Goal: Task Accomplishment & Management: Manage account settings

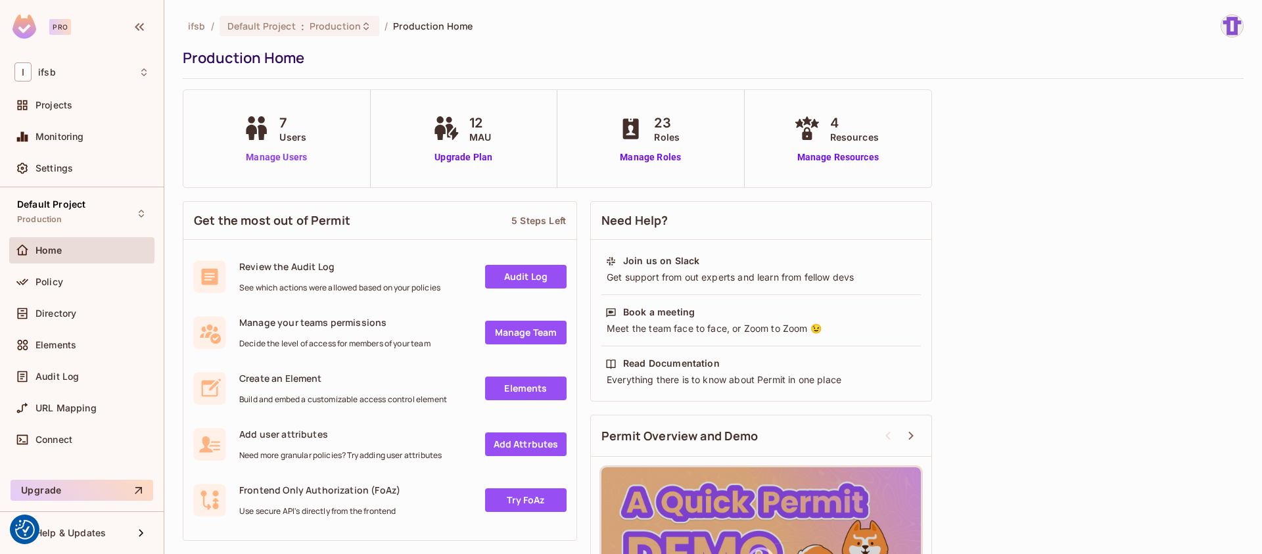
click at [277, 162] on link "Manage Users" at bounding box center [276, 158] width 73 height 14
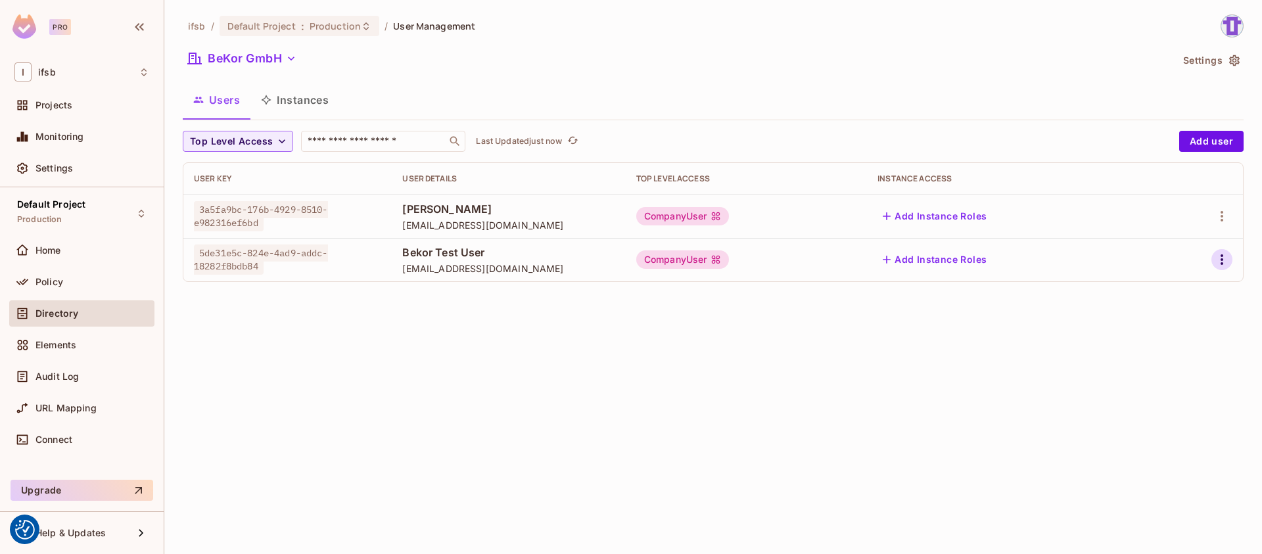
click at [1223, 260] on icon "button" at bounding box center [1222, 260] width 16 height 16
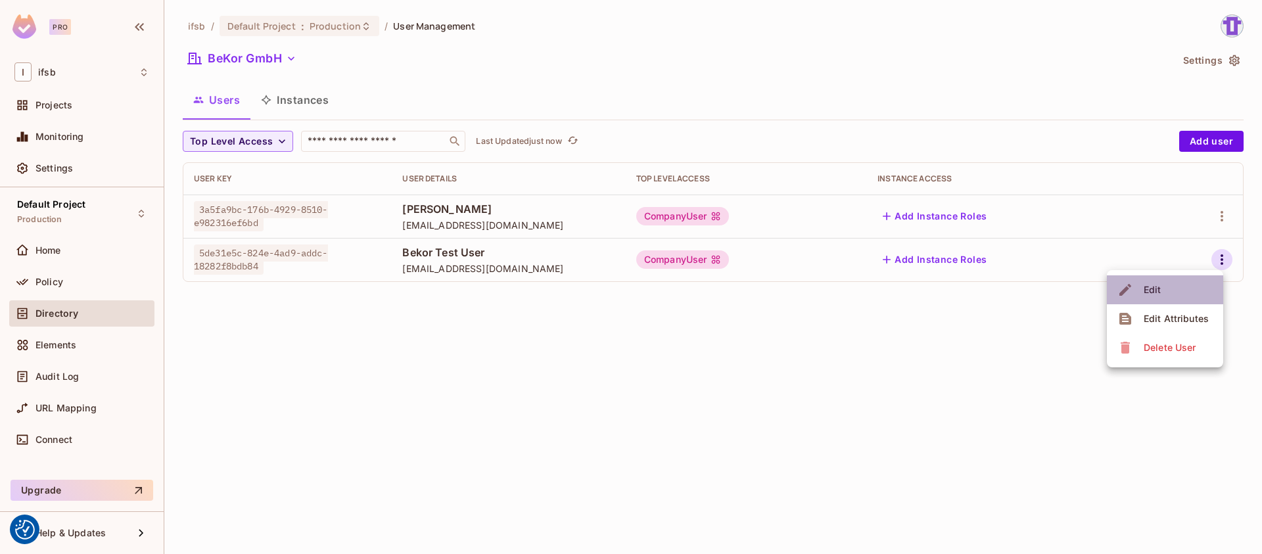
click at [1188, 285] on li "Edit" at bounding box center [1165, 289] width 116 height 29
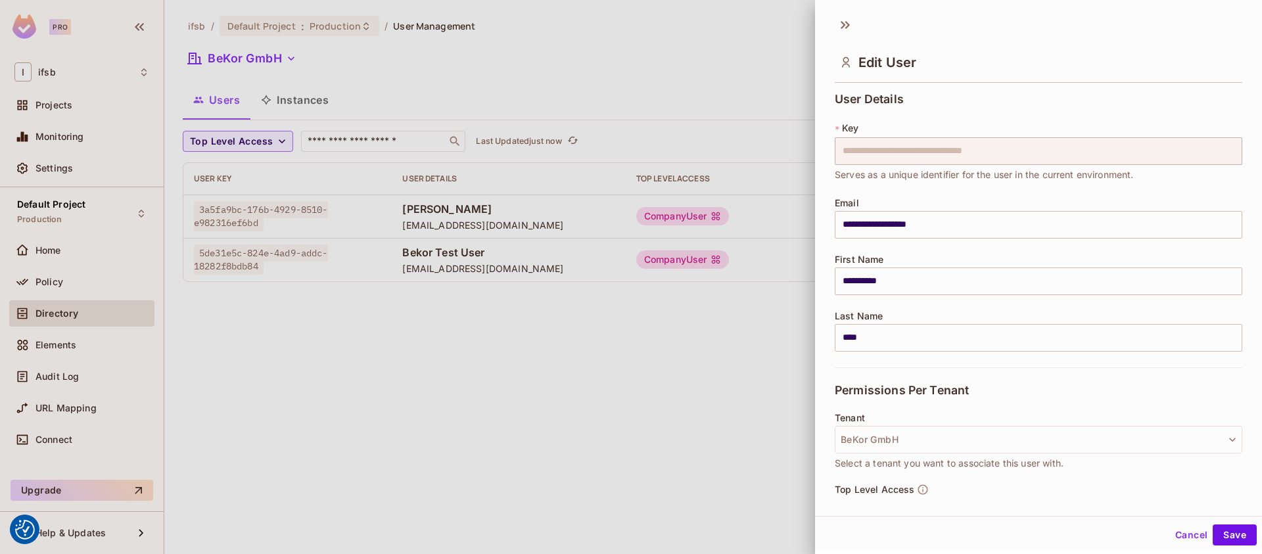
scroll to position [145, 0]
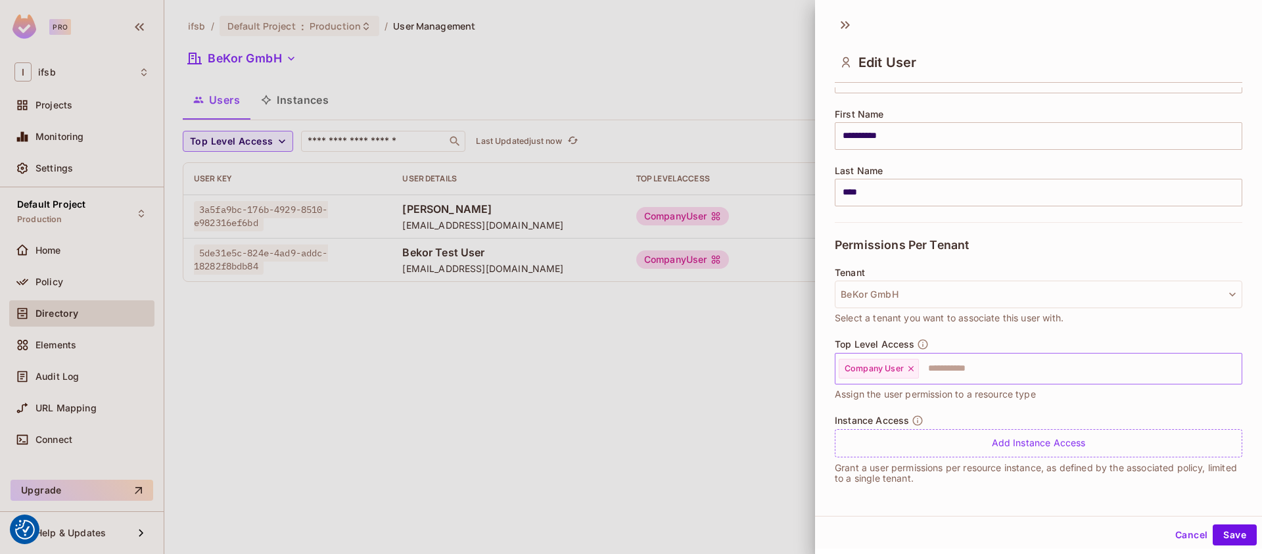
click at [915, 373] on icon at bounding box center [910, 368] width 9 height 9
click at [881, 377] on input "text" at bounding box center [1026, 369] width 379 height 26
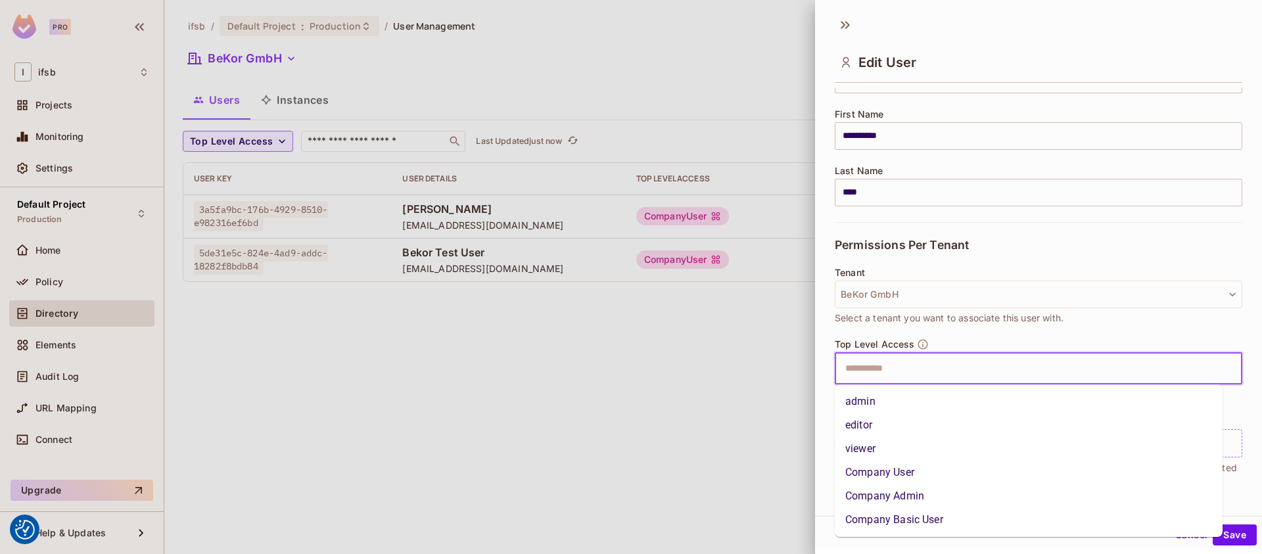
click at [877, 400] on li "admin" at bounding box center [1029, 402] width 388 height 24
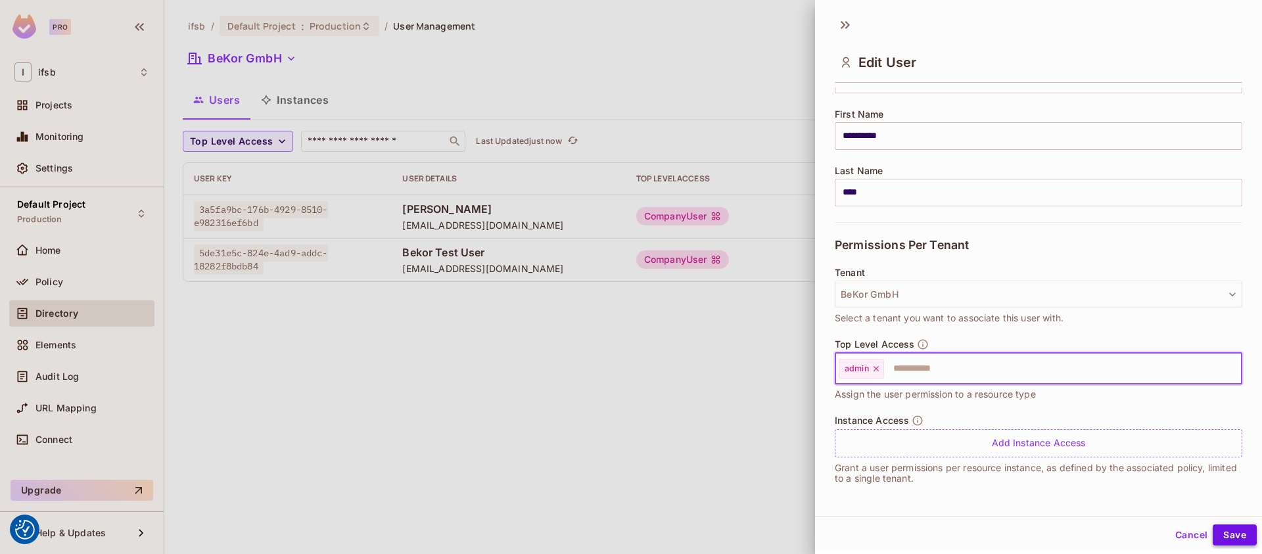
click at [1229, 525] on button "Save" at bounding box center [1235, 535] width 44 height 21
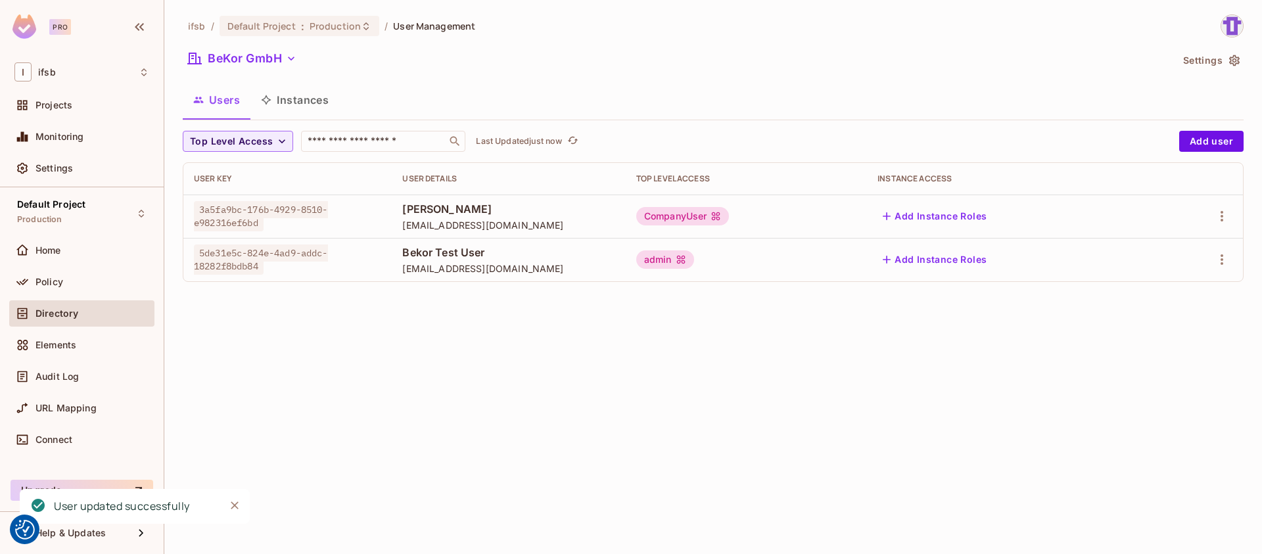
click at [700, 423] on div "ifsb / Default Project : Production / User Management BeKor GmbH Settings Users…" at bounding box center [713, 277] width 1098 height 554
click at [707, 210] on div "CompanyUser" at bounding box center [682, 216] width 93 height 18
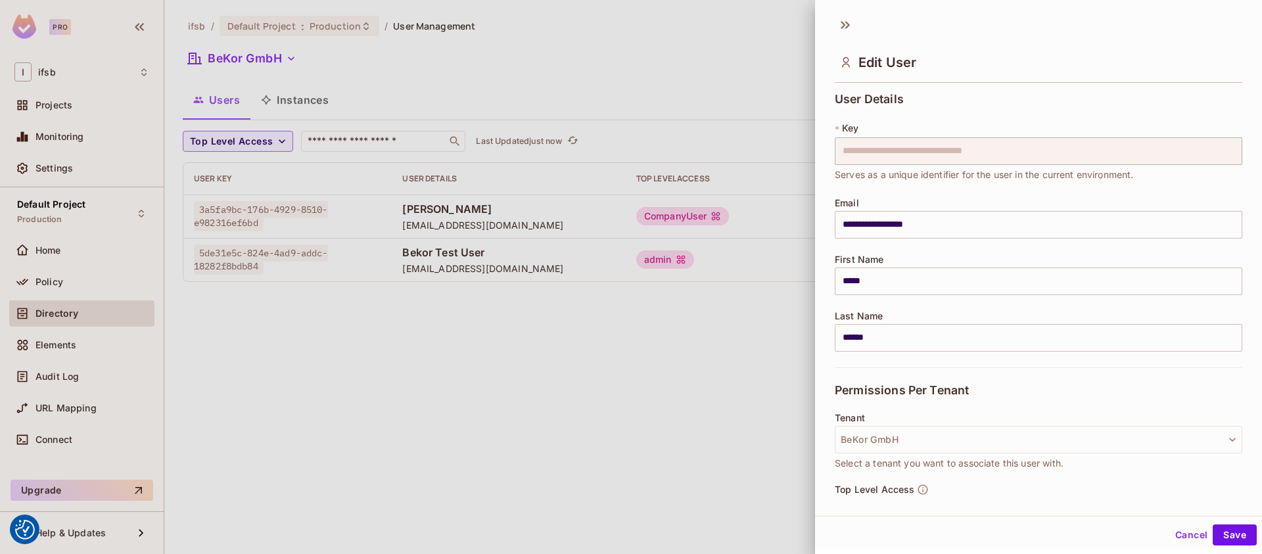
click at [696, 337] on div at bounding box center [631, 277] width 1262 height 554
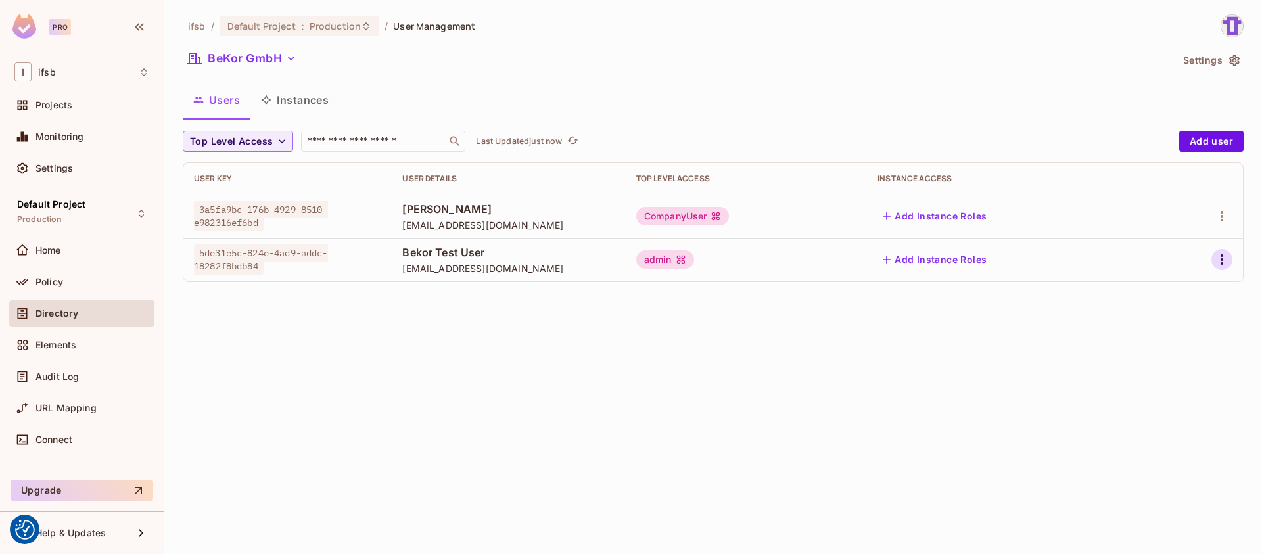
click at [1226, 260] on icon "button" at bounding box center [1222, 260] width 16 height 16
click at [1168, 294] on li "Edit" at bounding box center [1165, 289] width 116 height 29
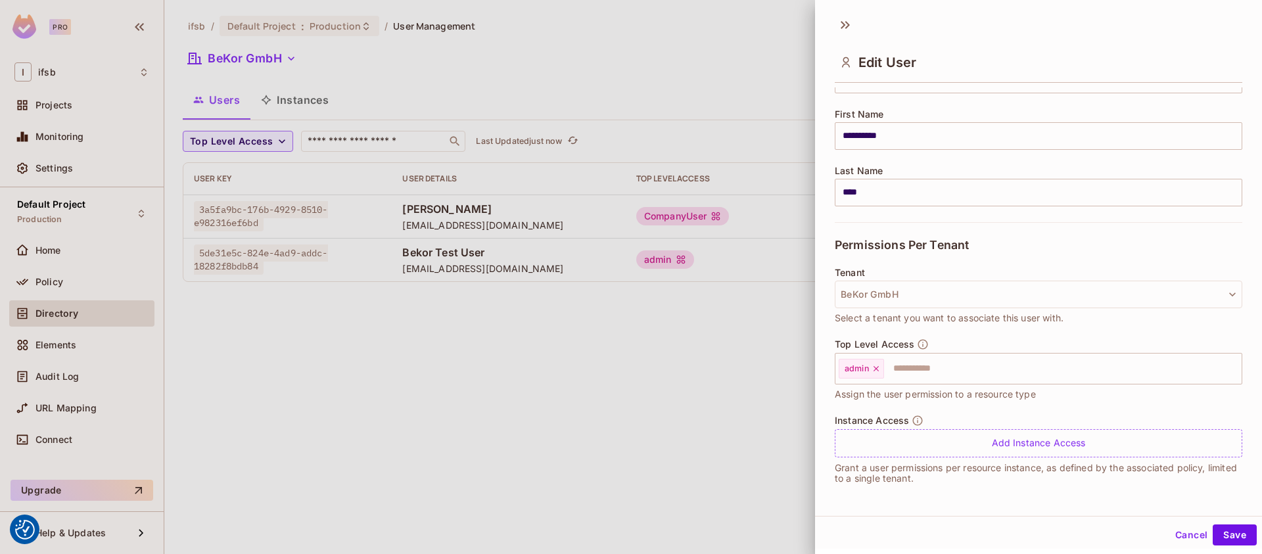
click at [751, 376] on div at bounding box center [631, 277] width 1262 height 554
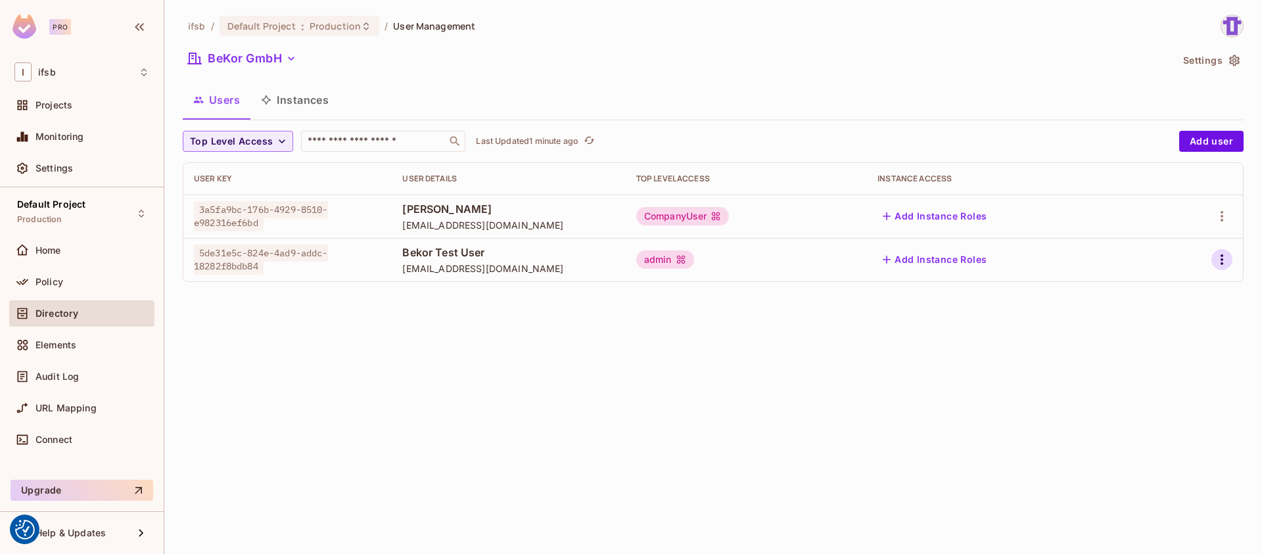
click at [1222, 258] on icon "button" at bounding box center [1222, 259] width 3 height 11
click at [1181, 294] on li "Edit" at bounding box center [1165, 289] width 116 height 29
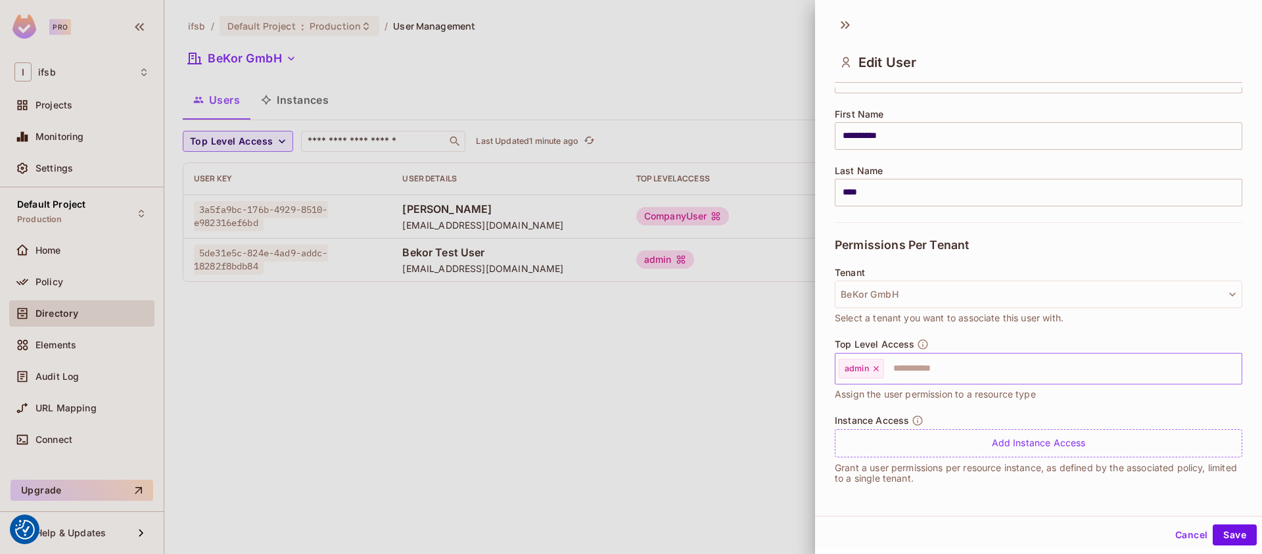
click at [881, 371] on div "admin" at bounding box center [861, 369] width 45 height 20
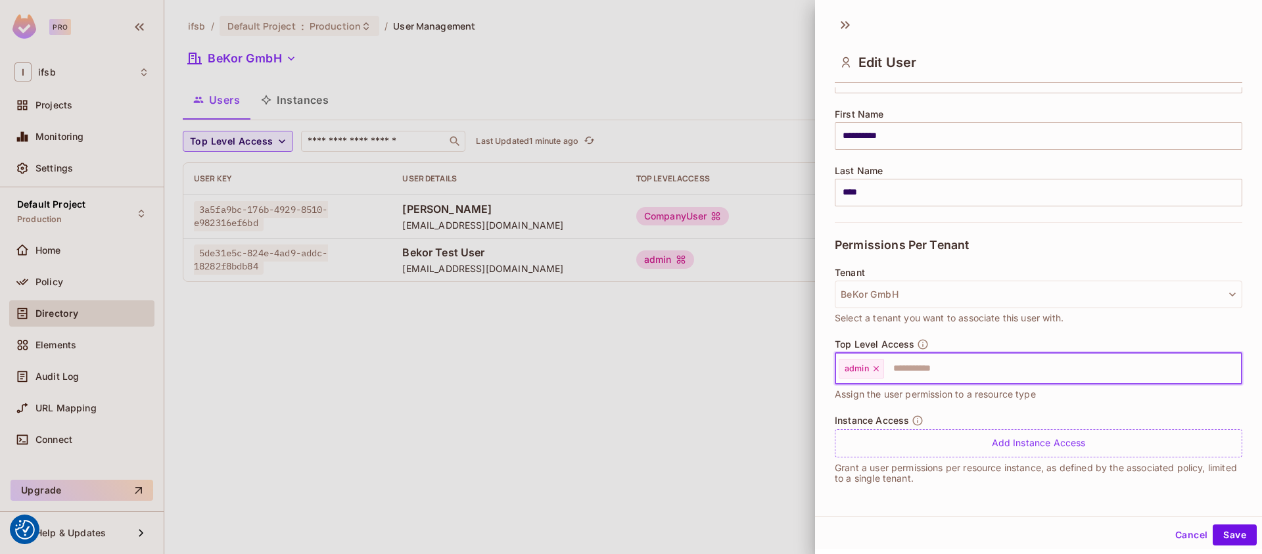
click at [876, 371] on icon at bounding box center [876, 368] width 9 height 9
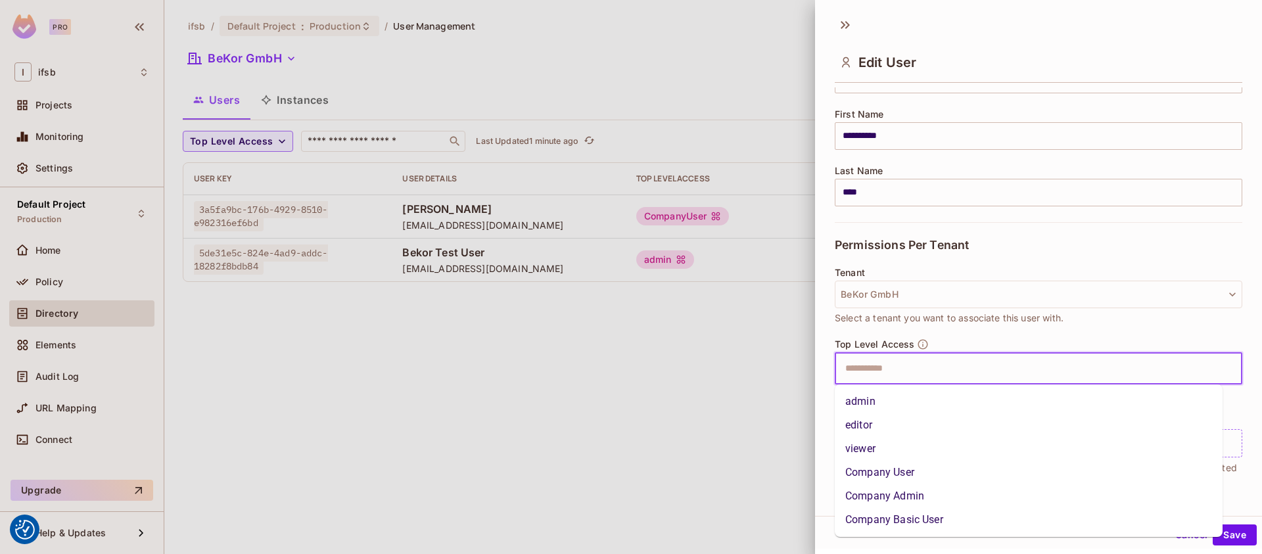
click at [868, 372] on input "text" at bounding box center [1026, 369] width 379 height 26
click at [882, 490] on li "Company Admin" at bounding box center [1029, 496] width 388 height 24
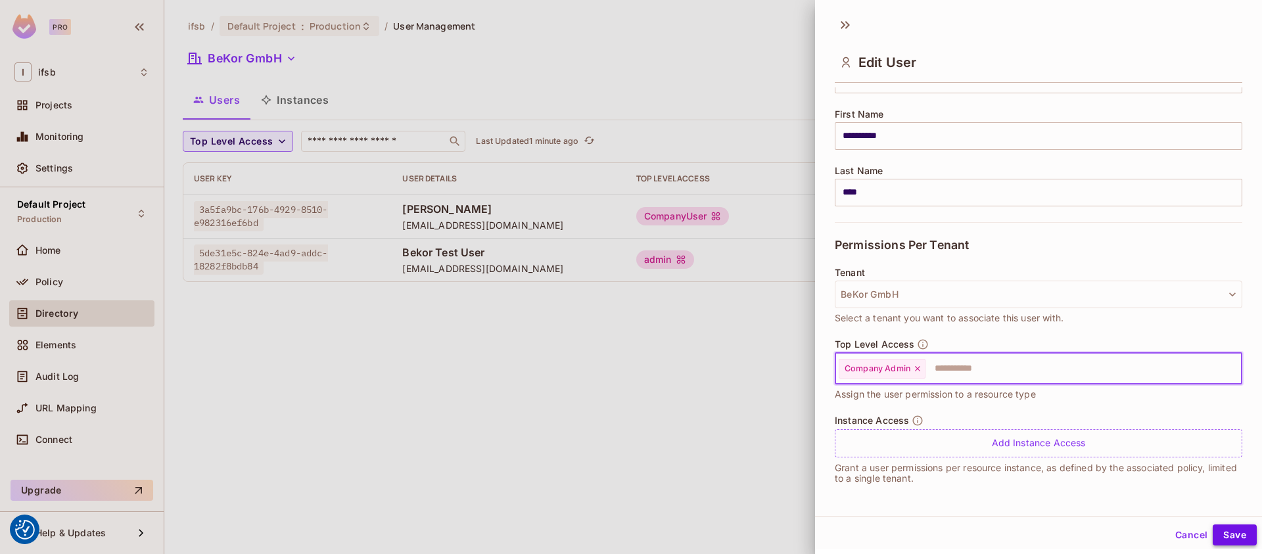
click at [1228, 536] on button "Save" at bounding box center [1235, 535] width 44 height 21
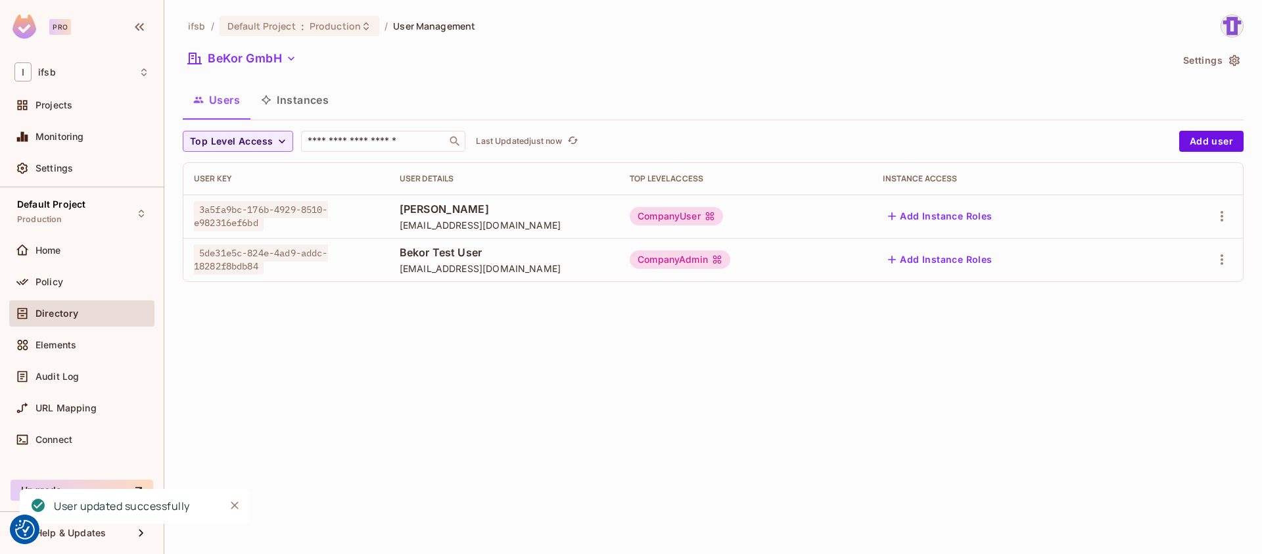
click at [702, 371] on div "ifsb / Default Project : Production / User Management BeKor GmbH Settings Users…" at bounding box center [713, 277] width 1098 height 554
click at [1216, 268] on button "button" at bounding box center [1221, 259] width 21 height 21
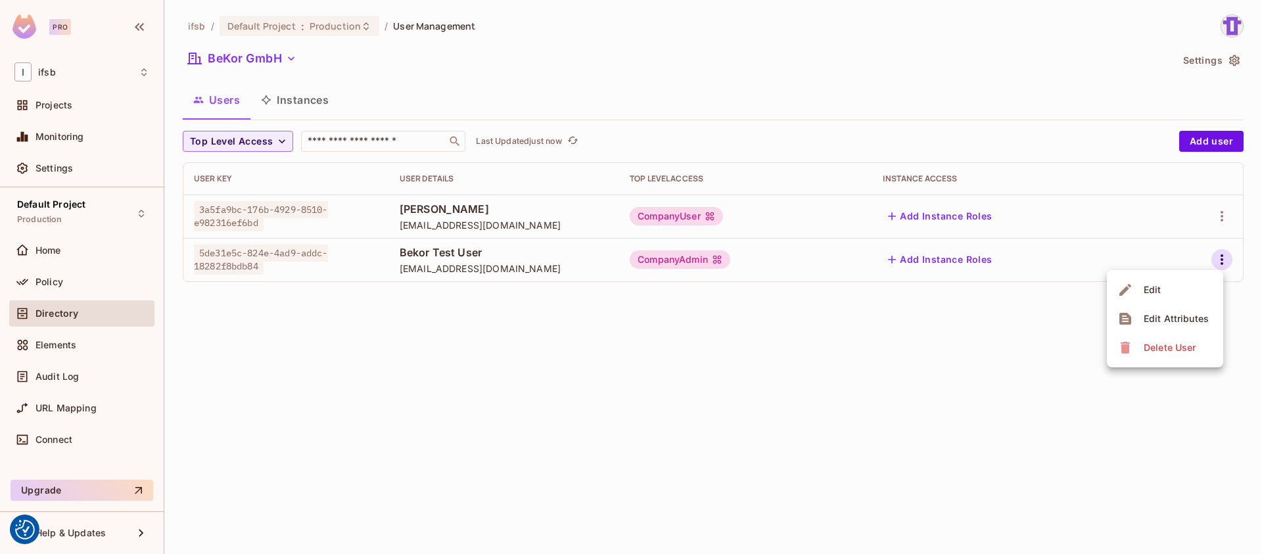
click at [1185, 289] on li "Edit" at bounding box center [1165, 289] width 116 height 29
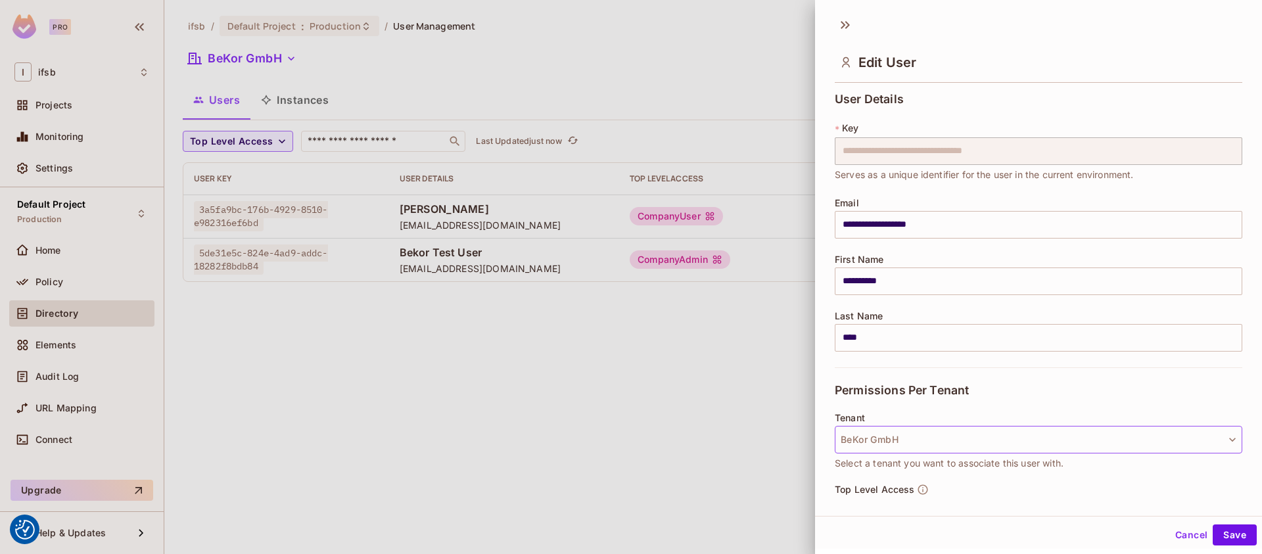
click at [891, 434] on button "BeKor GmbH" at bounding box center [1039, 440] width 408 height 28
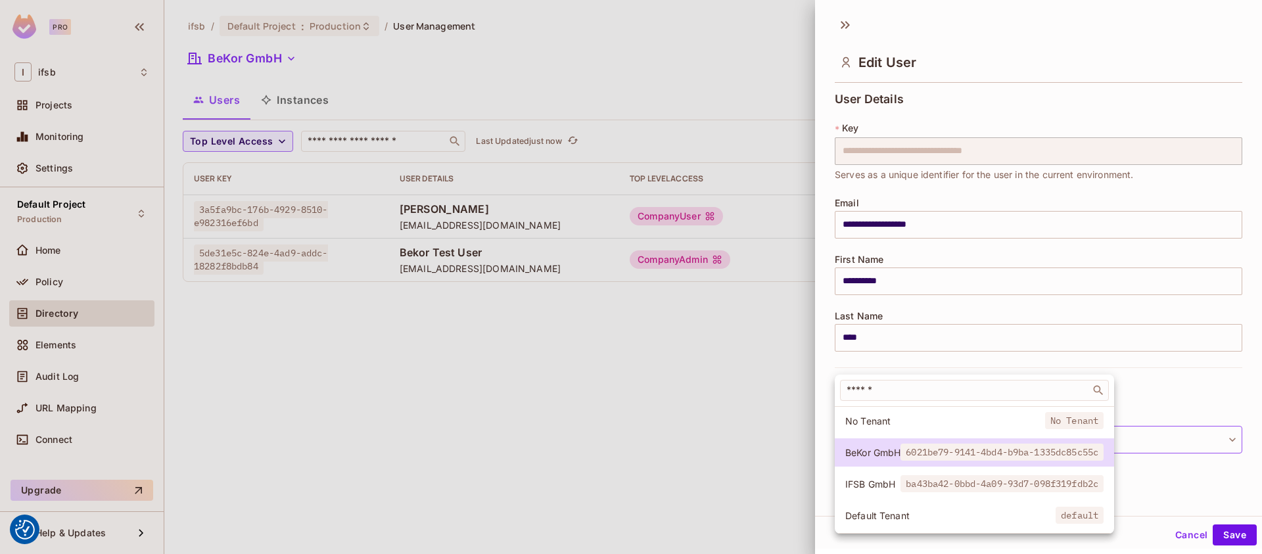
click at [979, 360] on div at bounding box center [631, 277] width 1262 height 554
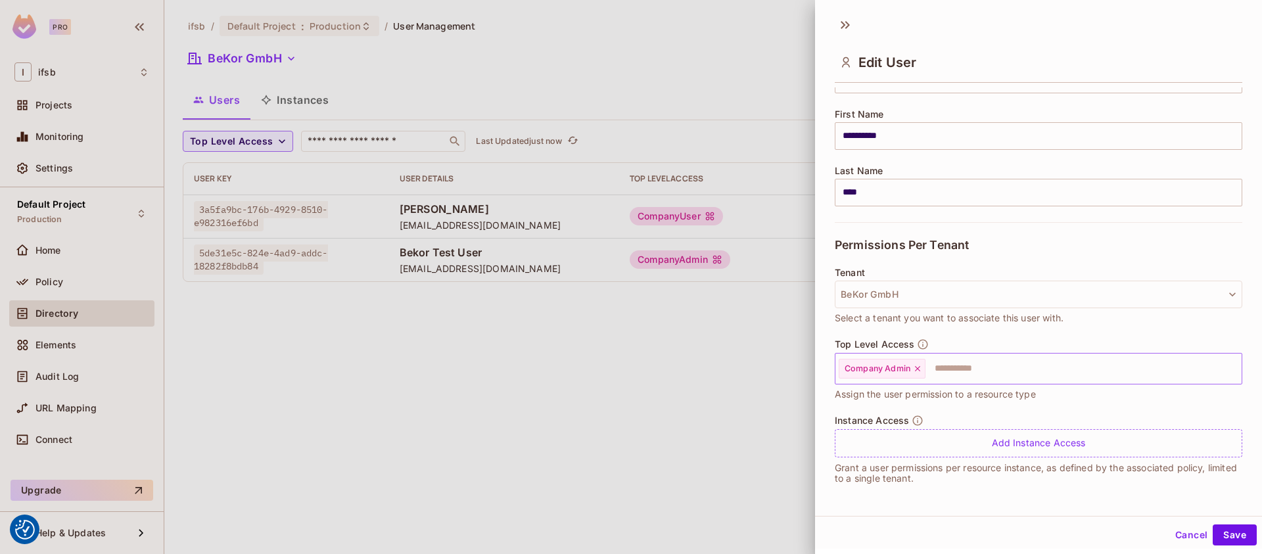
click at [948, 364] on input "text" at bounding box center [1072, 369] width 290 height 26
click at [816, 477] on div "**********" at bounding box center [1038, 291] width 447 height 409
click at [1236, 533] on button "Save" at bounding box center [1235, 535] width 44 height 21
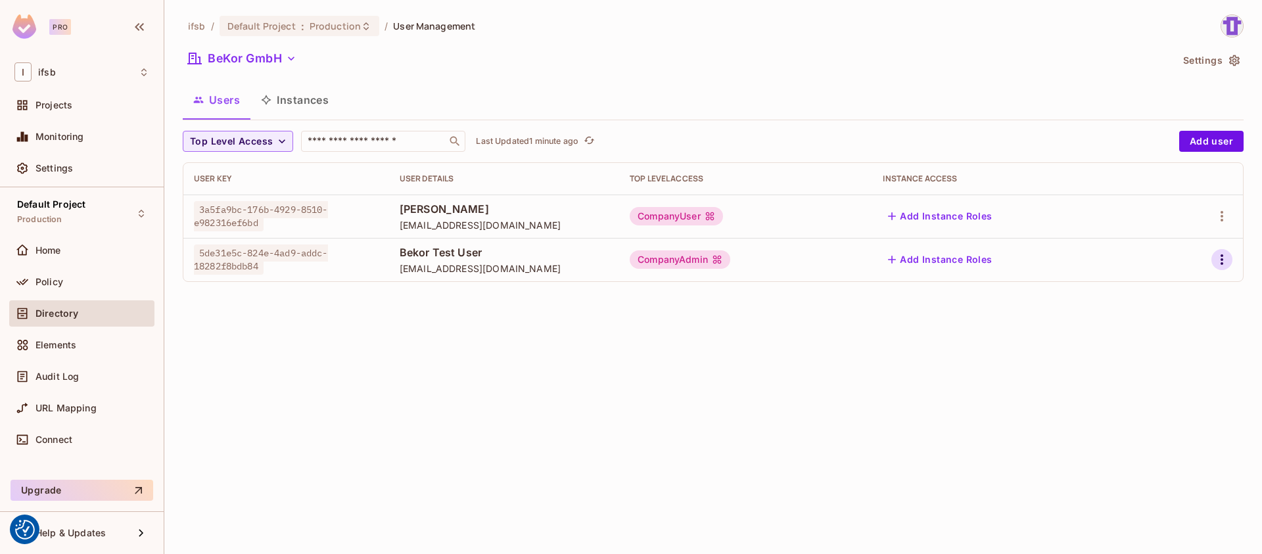
click at [1219, 254] on icon "button" at bounding box center [1222, 260] width 16 height 16
click at [1174, 292] on li "Edit" at bounding box center [1165, 289] width 116 height 29
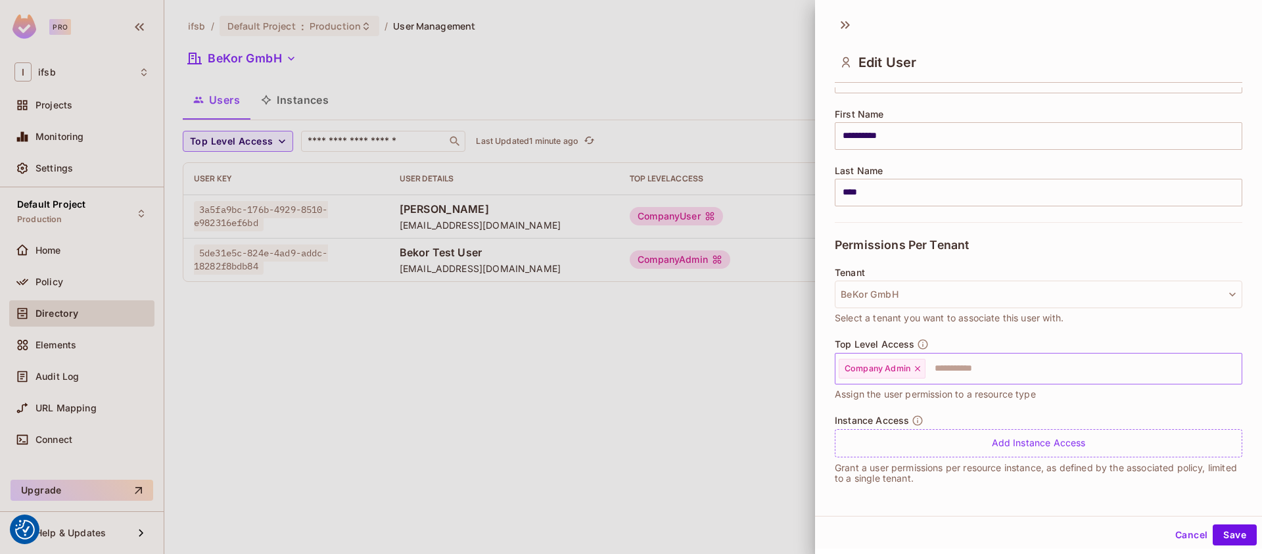
click at [921, 369] on icon at bounding box center [917, 368] width 9 height 9
click at [895, 372] on input "text" at bounding box center [1026, 369] width 379 height 26
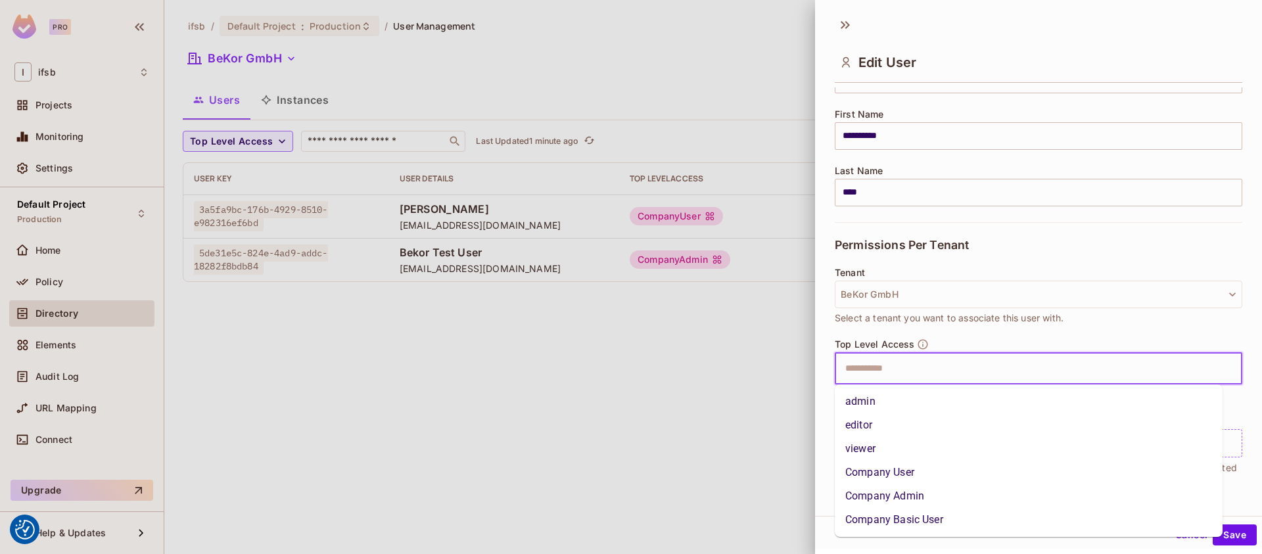
click at [887, 404] on li "admin" at bounding box center [1029, 402] width 388 height 24
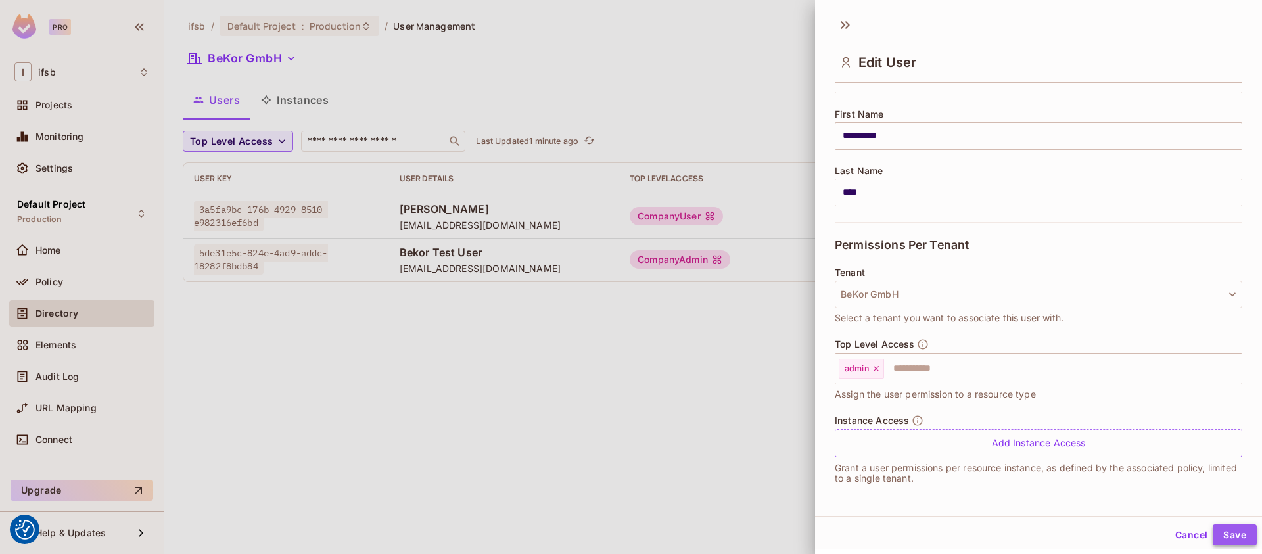
click at [1221, 534] on button "Save" at bounding box center [1235, 535] width 44 height 21
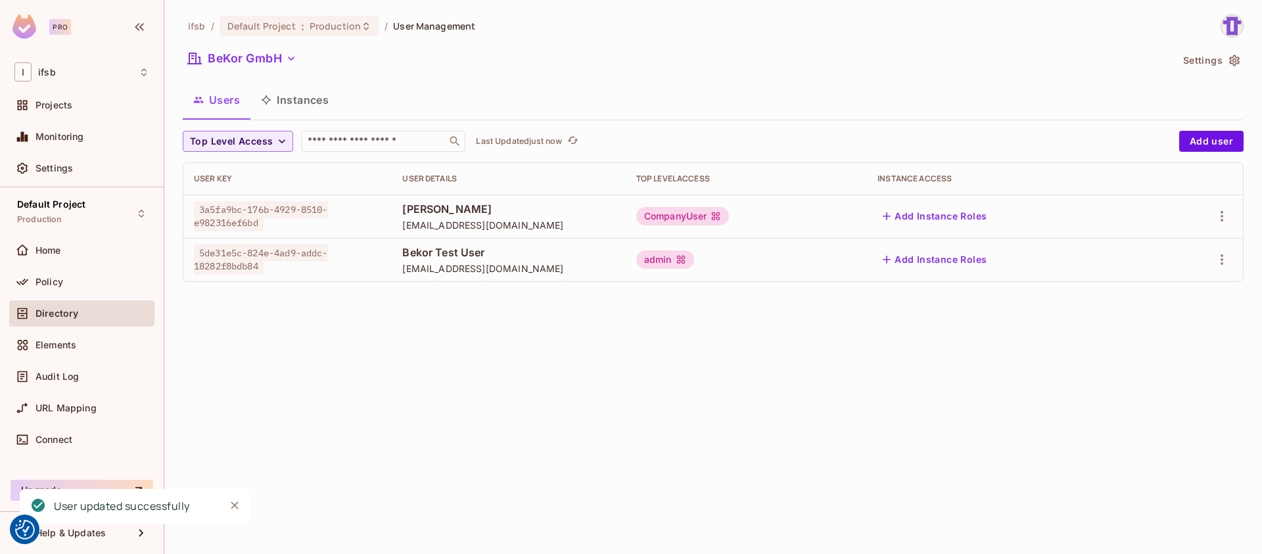
click at [627, 401] on div "ifsb / Default Project : Production / User Management BeKor GmbH Settings Users…" at bounding box center [713, 277] width 1098 height 554
click at [1221, 264] on icon "button" at bounding box center [1222, 259] width 3 height 11
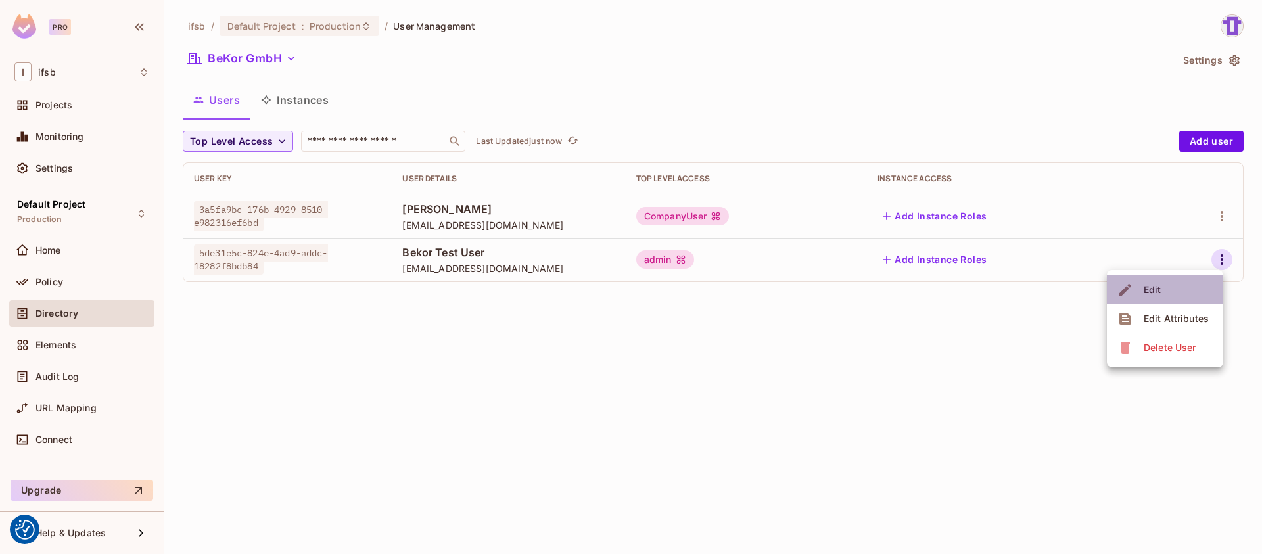
click at [1187, 289] on li "Edit" at bounding box center [1165, 289] width 116 height 29
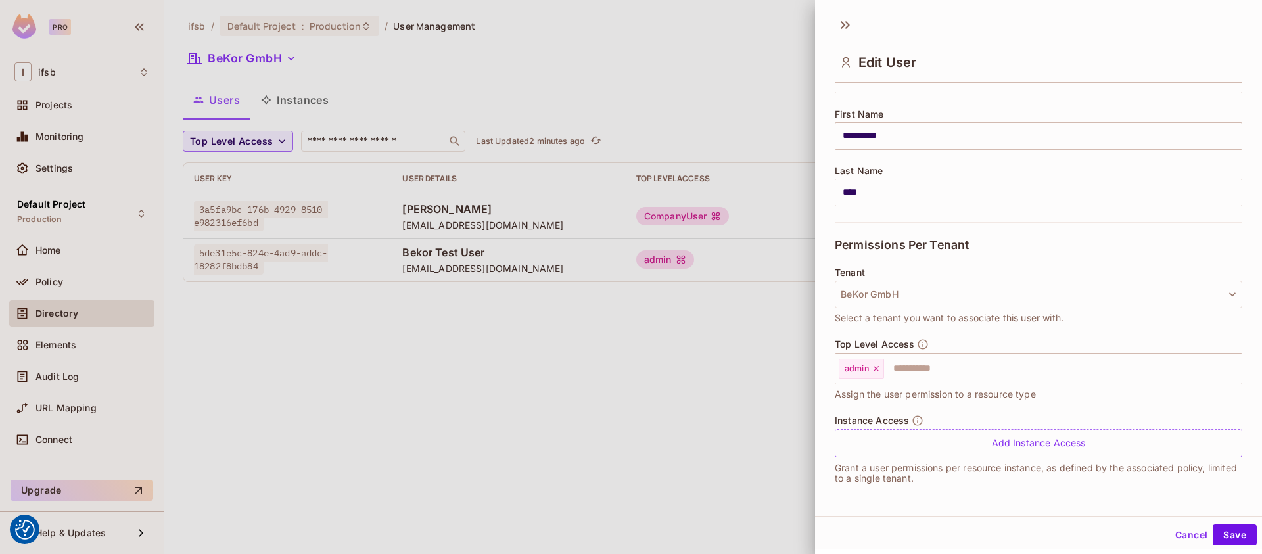
click at [679, 317] on div at bounding box center [631, 277] width 1262 height 554
